Goal: Information Seeking & Learning: Learn about a topic

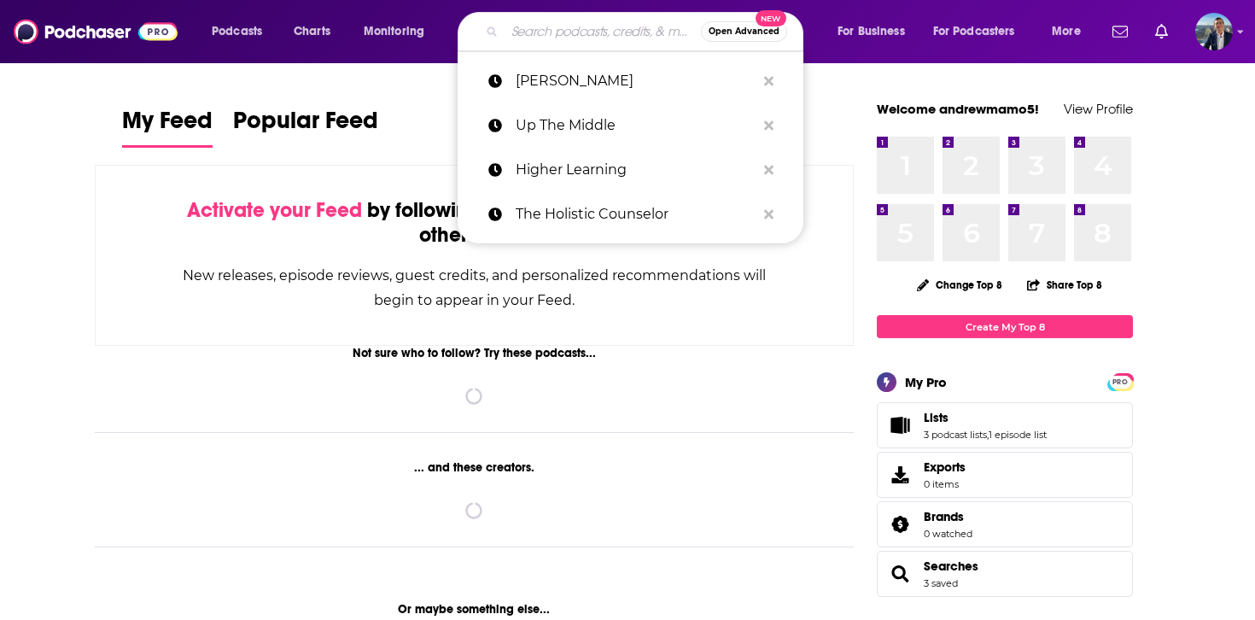
click at [593, 22] on input "Search podcasts, credits, & more..." at bounding box center [603, 31] width 196 height 27
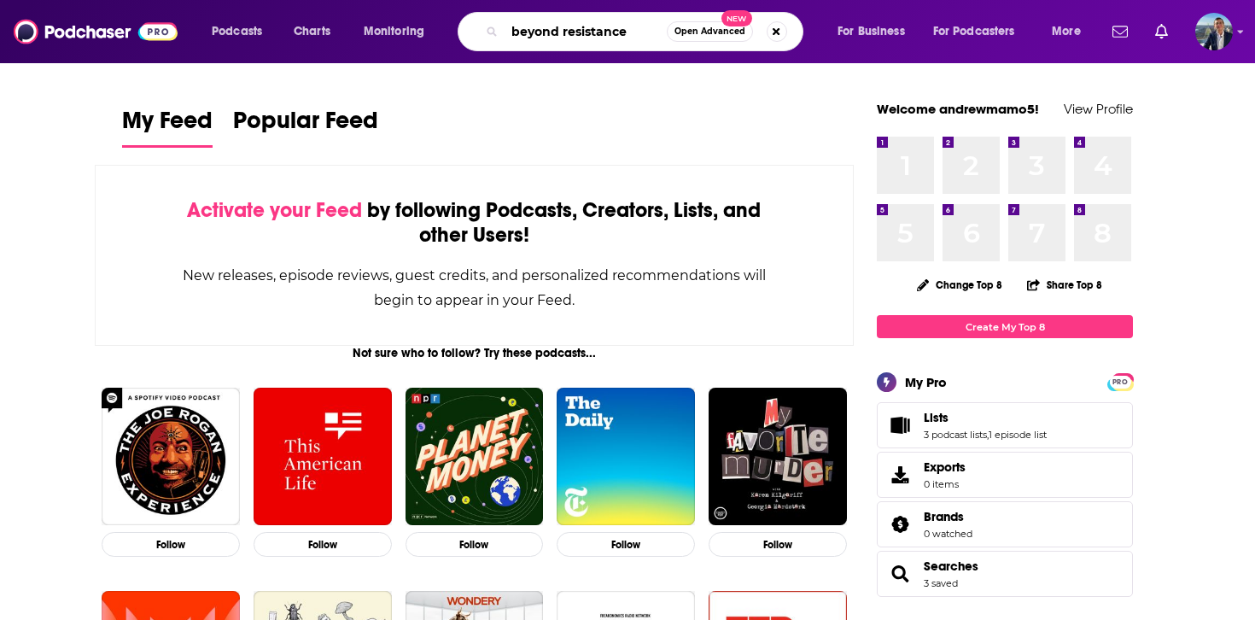
type input "beyond resistance"
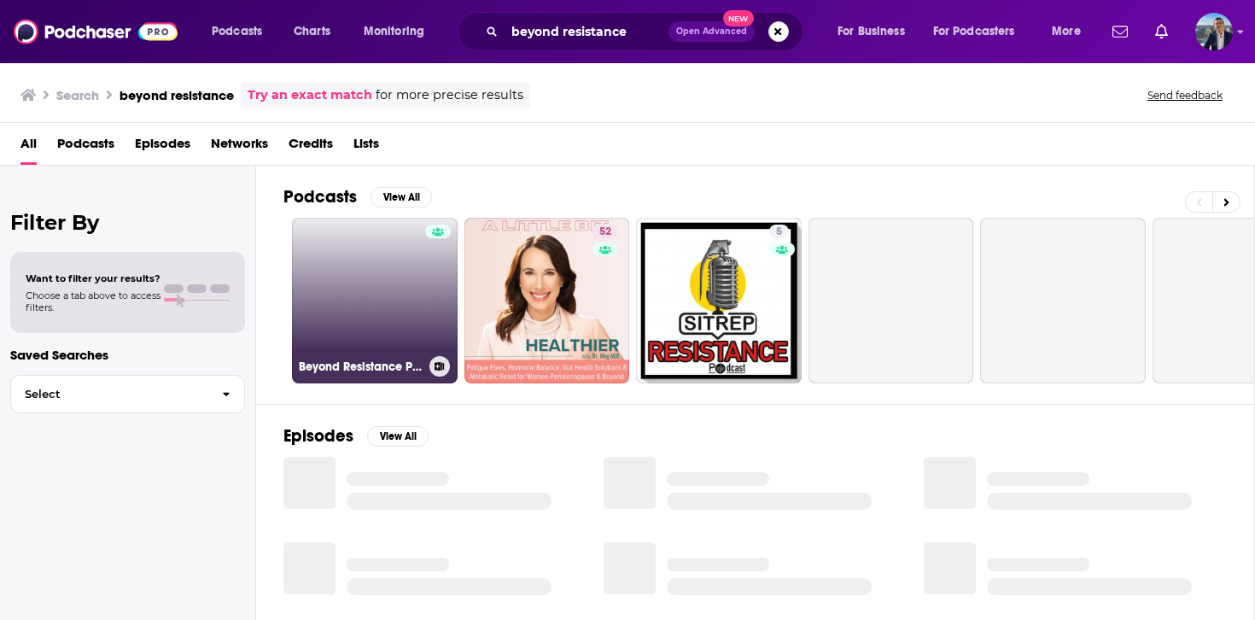
click at [379, 256] on link "Beyond Resistance Pod" at bounding box center [375, 301] width 166 height 166
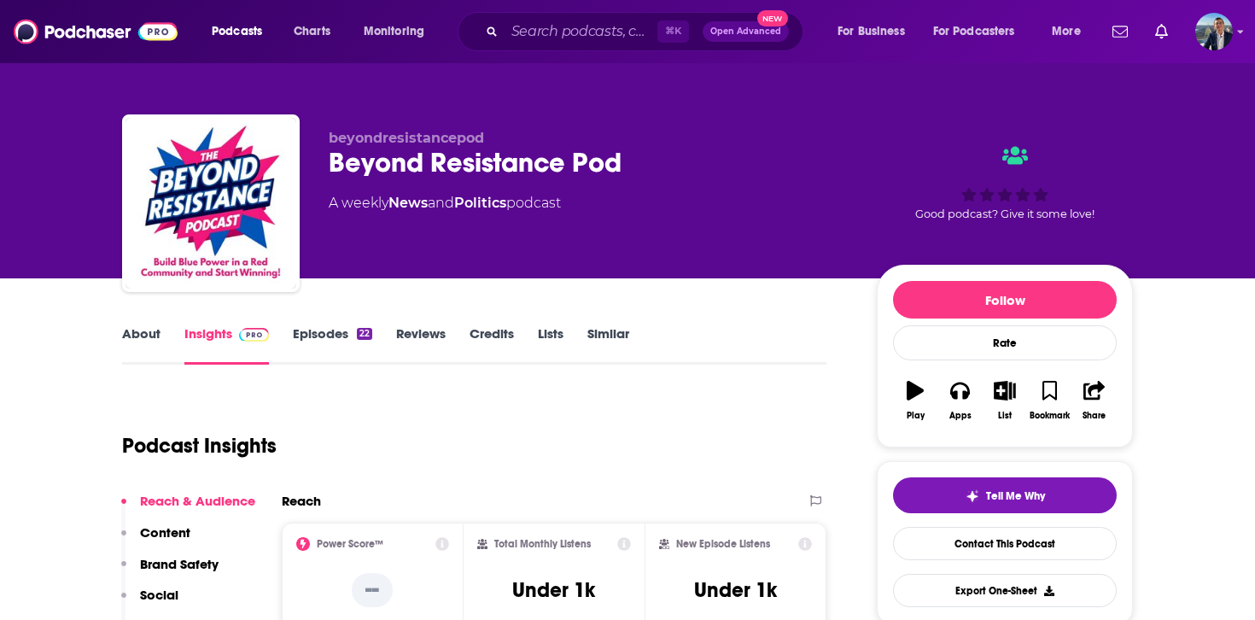
click at [346, 330] on link "Episodes 22" at bounding box center [332, 344] width 79 height 39
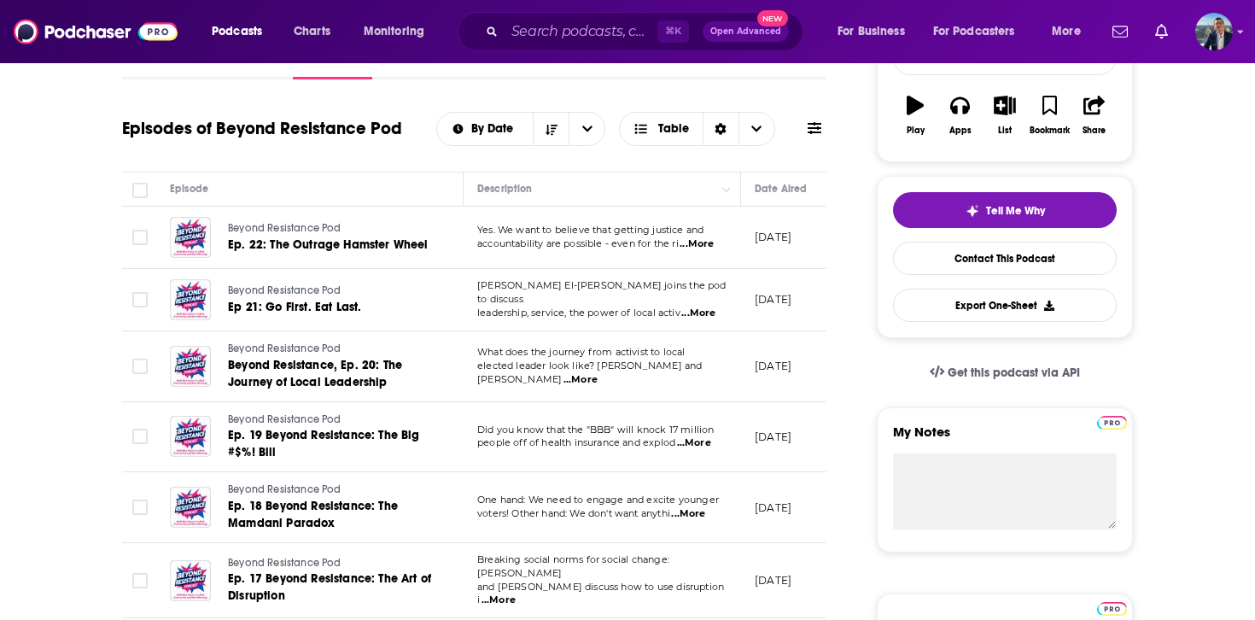
scroll to position [289, 0]
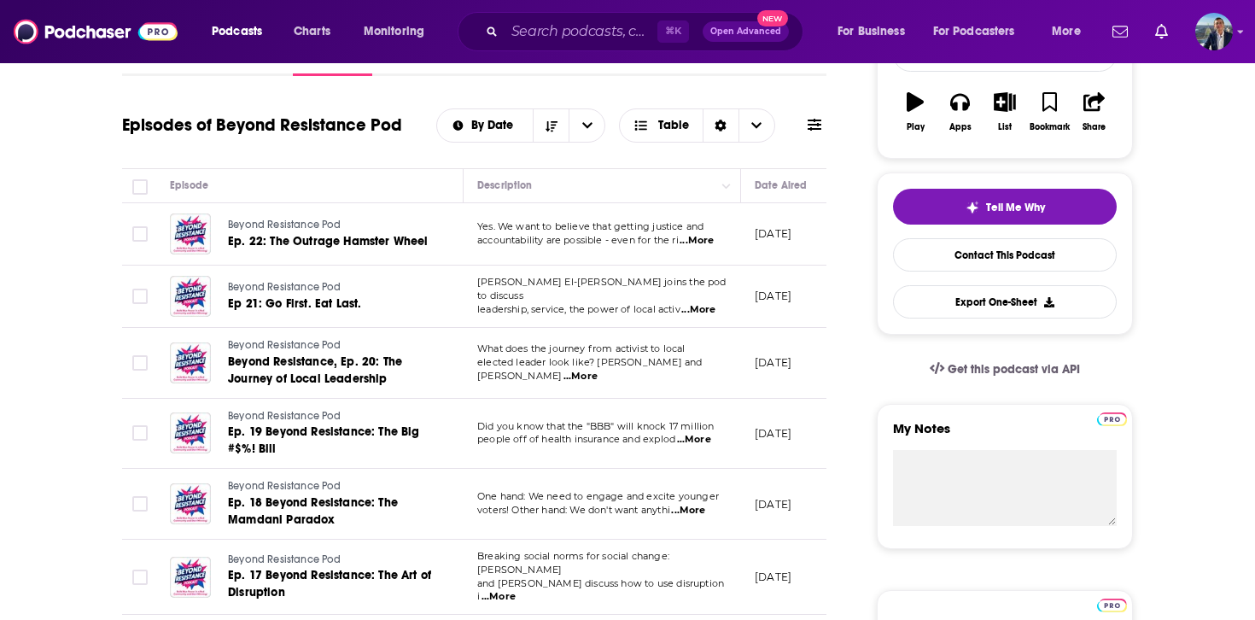
click at [706, 236] on span "...More" at bounding box center [697, 241] width 34 height 14
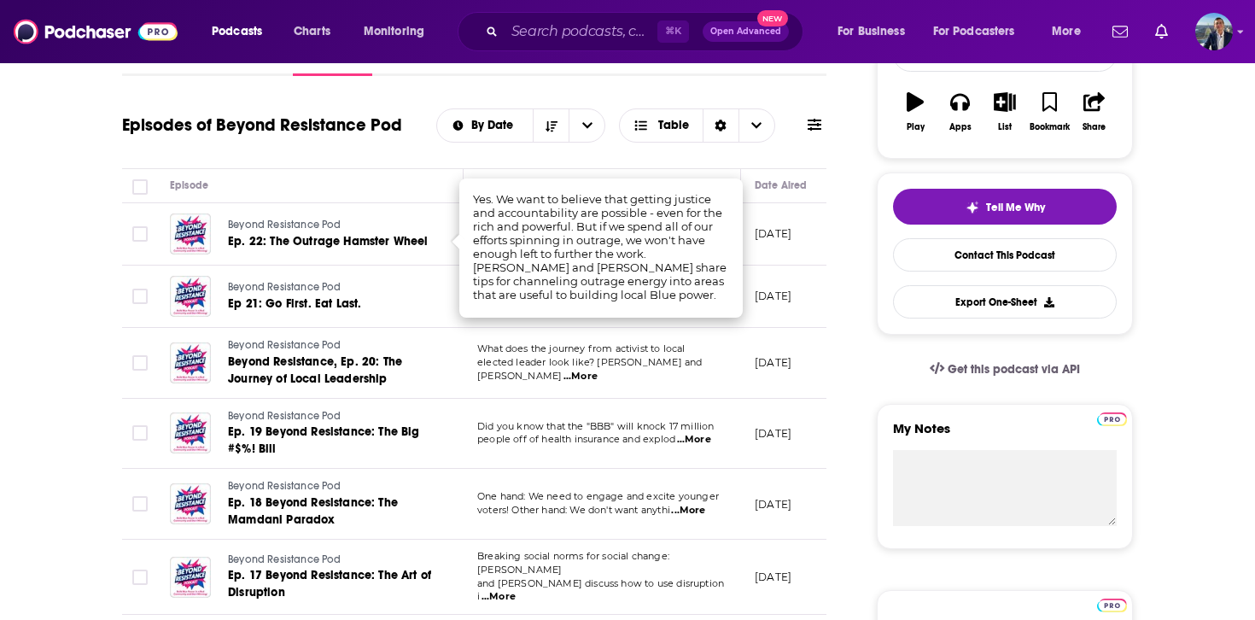
click at [598, 370] on span "...More" at bounding box center [581, 377] width 34 height 14
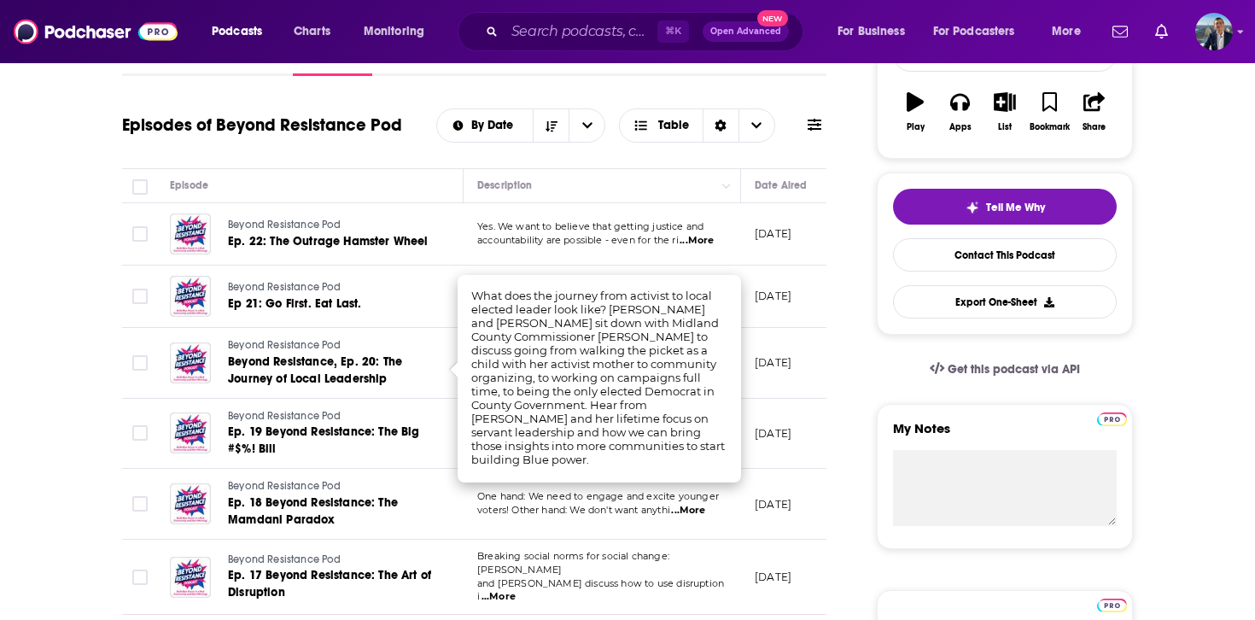
click at [697, 263] on td "Yes. We want to believe that getting justice and accountability are possible - …" at bounding box center [603, 234] width 278 height 62
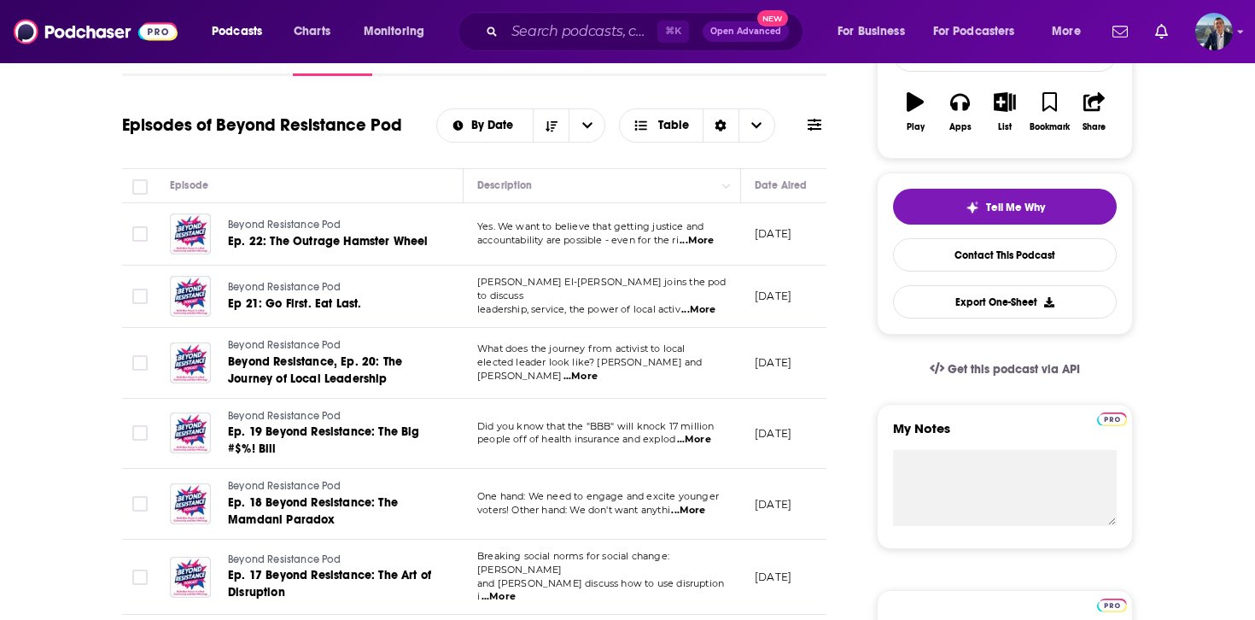
click at [700, 305] on span "...More" at bounding box center [698, 310] width 34 height 14
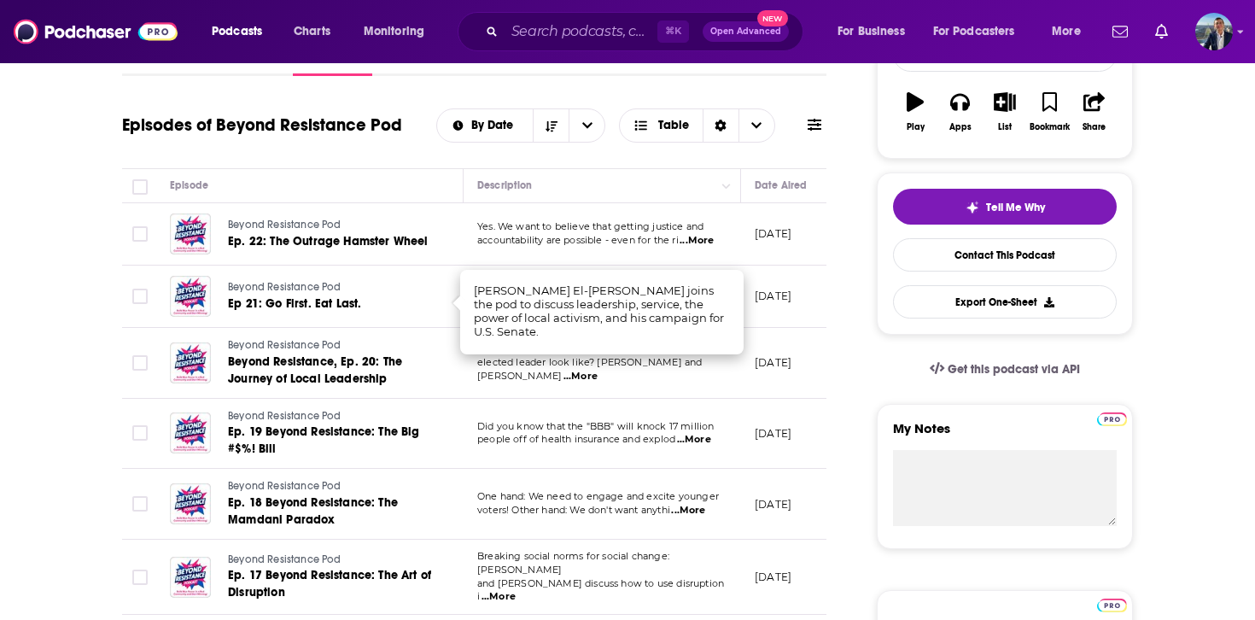
click at [598, 370] on span "...More" at bounding box center [581, 377] width 34 height 14
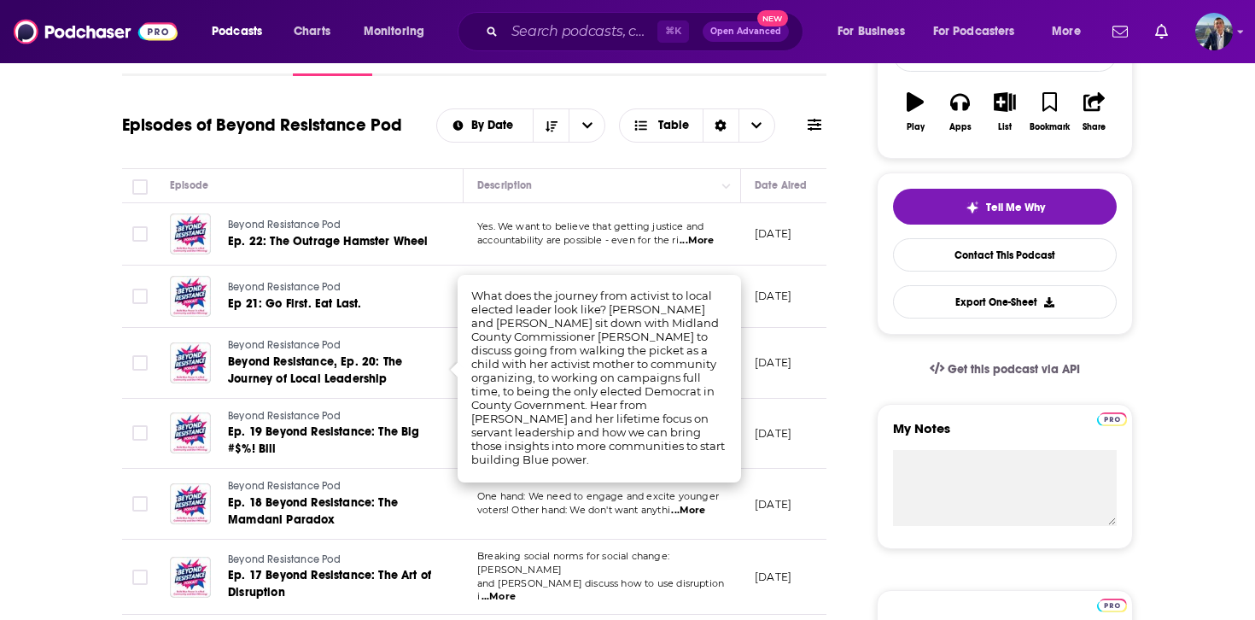
click at [693, 506] on span "...More" at bounding box center [688, 511] width 34 height 14
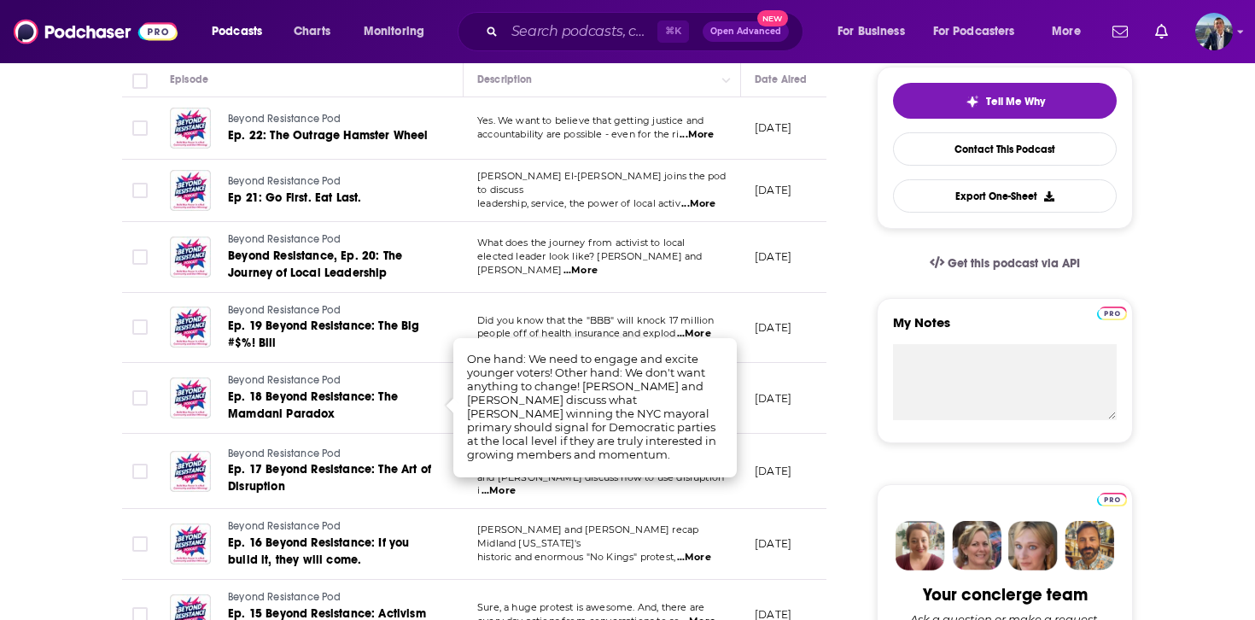
scroll to position [406, 0]
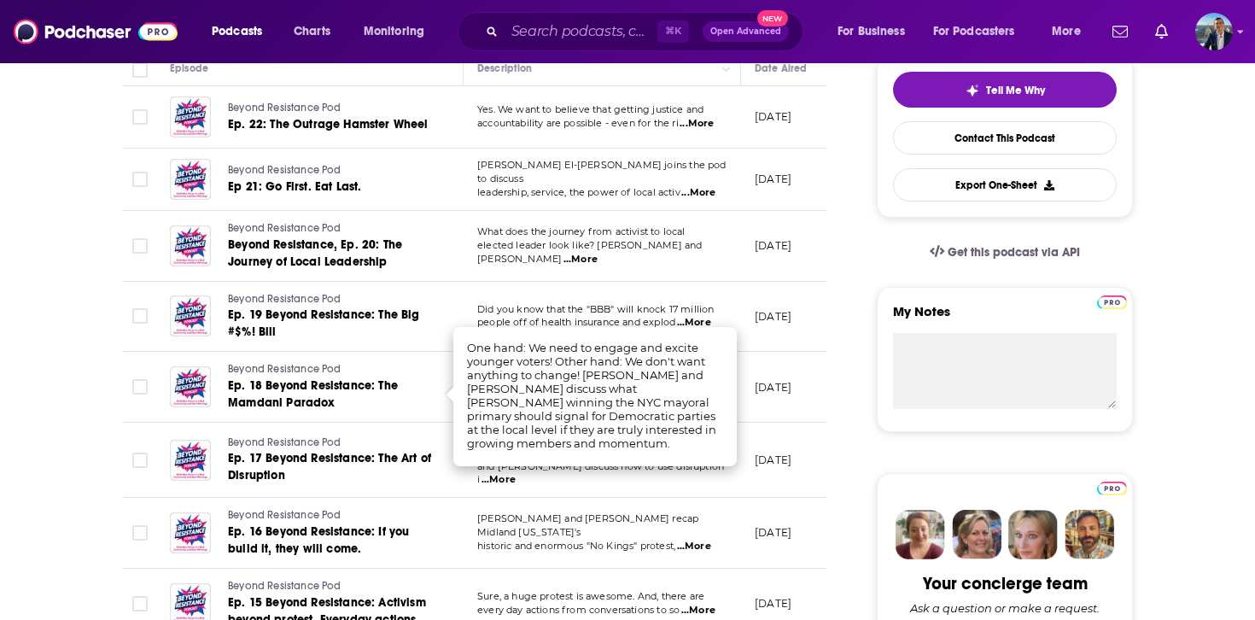
click at [632, 260] on td "What does the journey from activist to local elected leader look like? [PERSON_…" at bounding box center [603, 246] width 278 height 71
